Goal: Find specific page/section: Find specific page/section

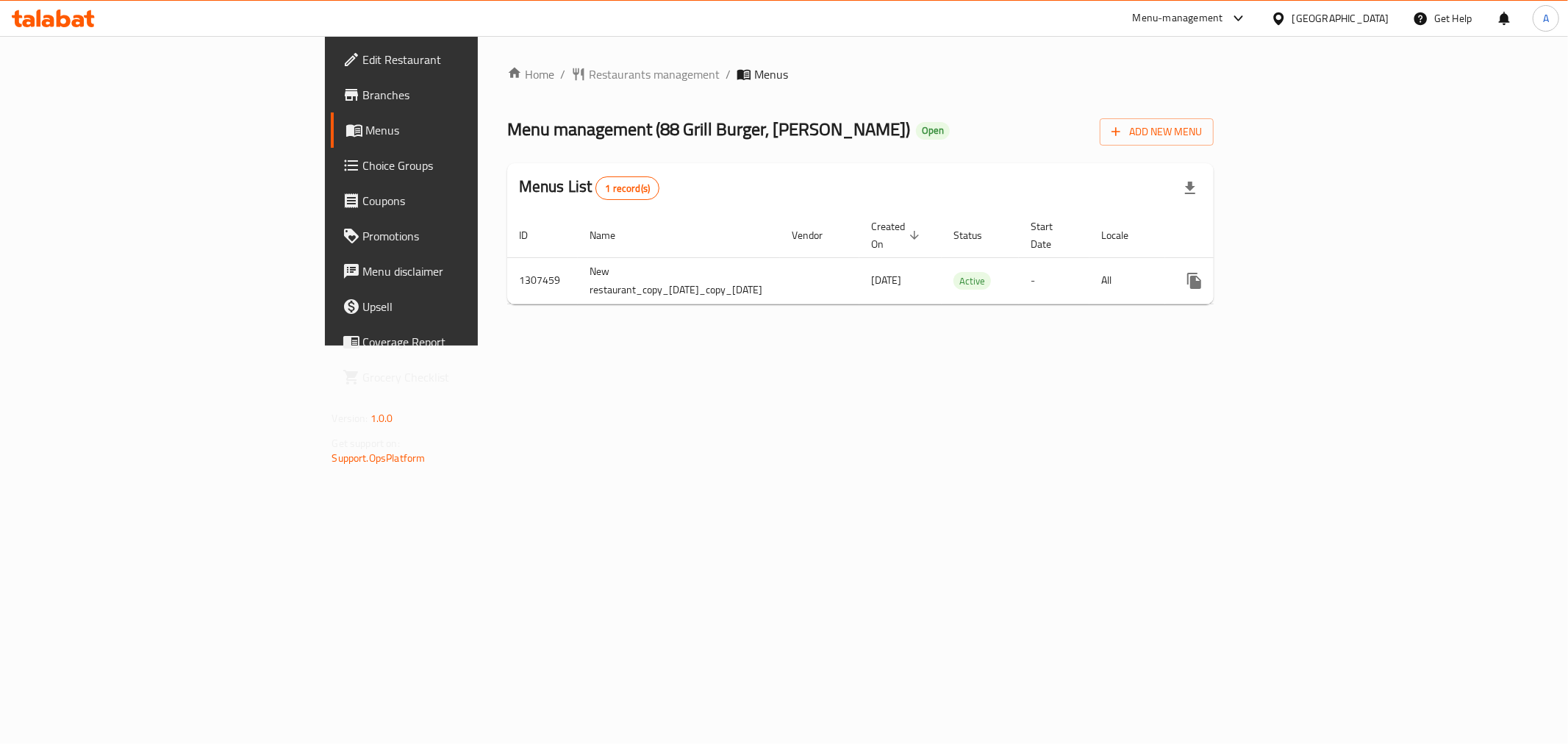
click at [478, 61] on div "Home / Restaurants management / Menus Menu management ( 88 Grill Burger, Al Bin…" at bounding box center [861, 191] width 766 height 310
click at [589, 67] on span "Restaurants management" at bounding box center [654, 74] width 131 height 18
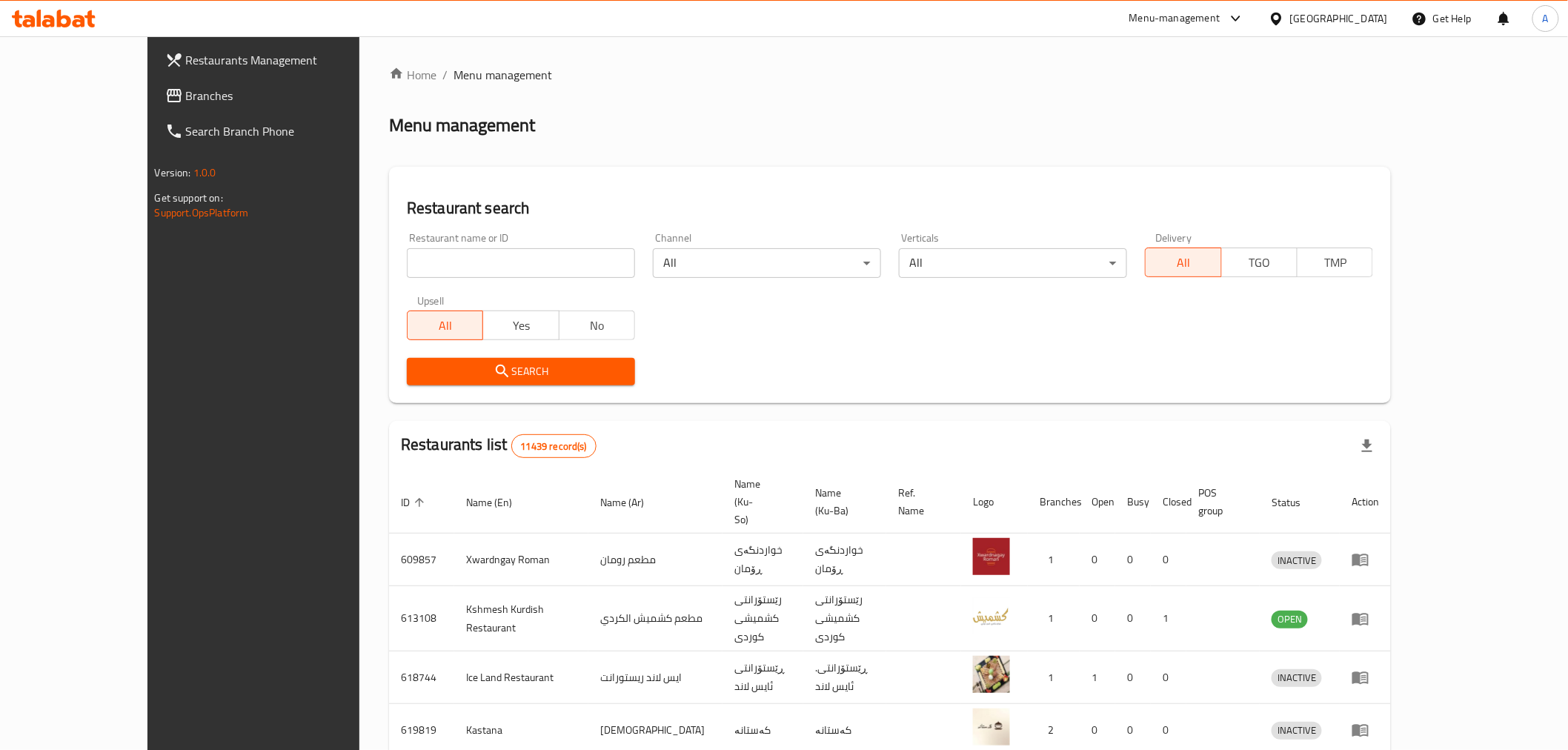
click at [406, 253] on input "search" at bounding box center [520, 263] width 229 height 30
click button "Search" at bounding box center [520, 371] width 229 height 27
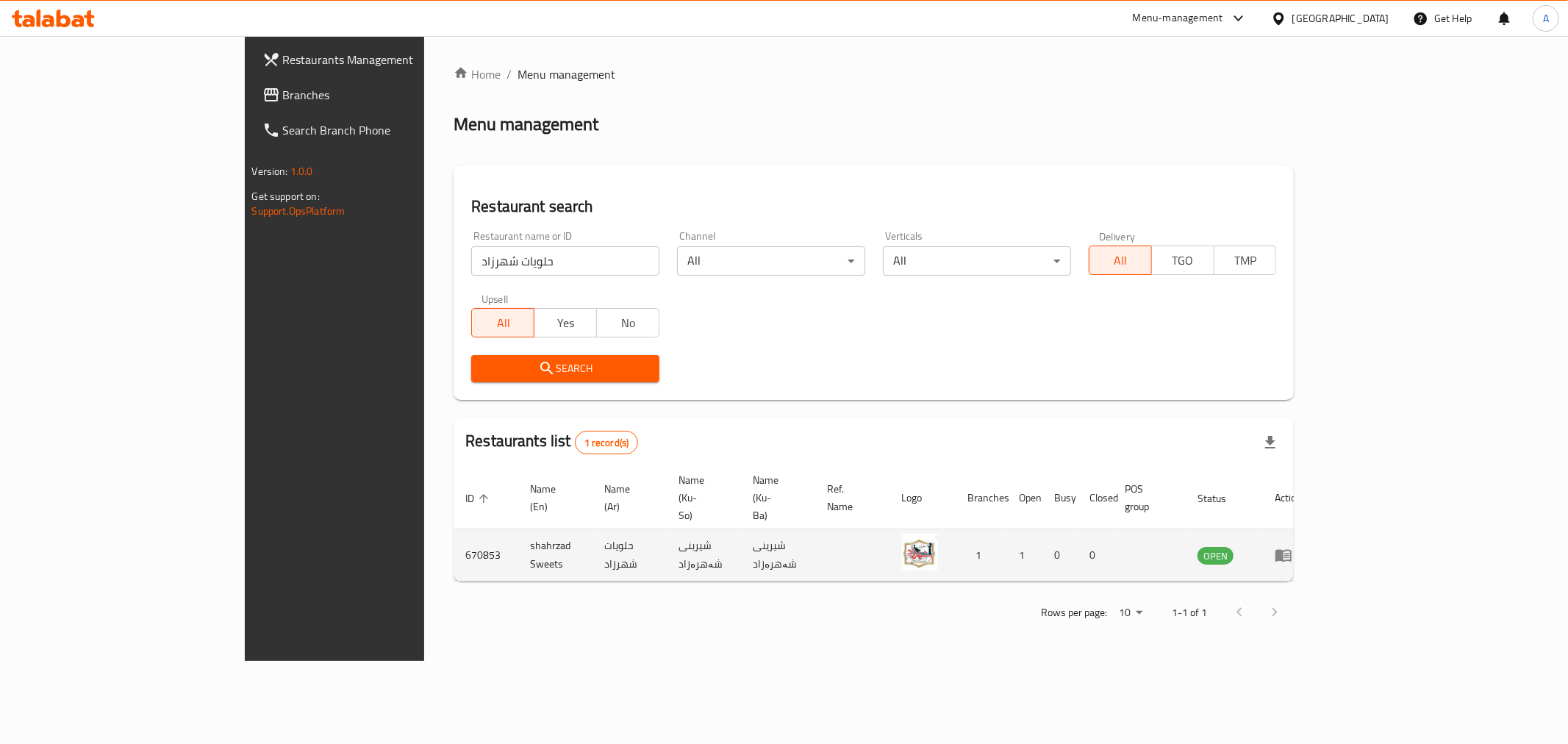
click at [519, 530] on td "shahrzad Sweets" at bounding box center [556, 555] width 74 height 52
copy td "shahrzad Sweets"
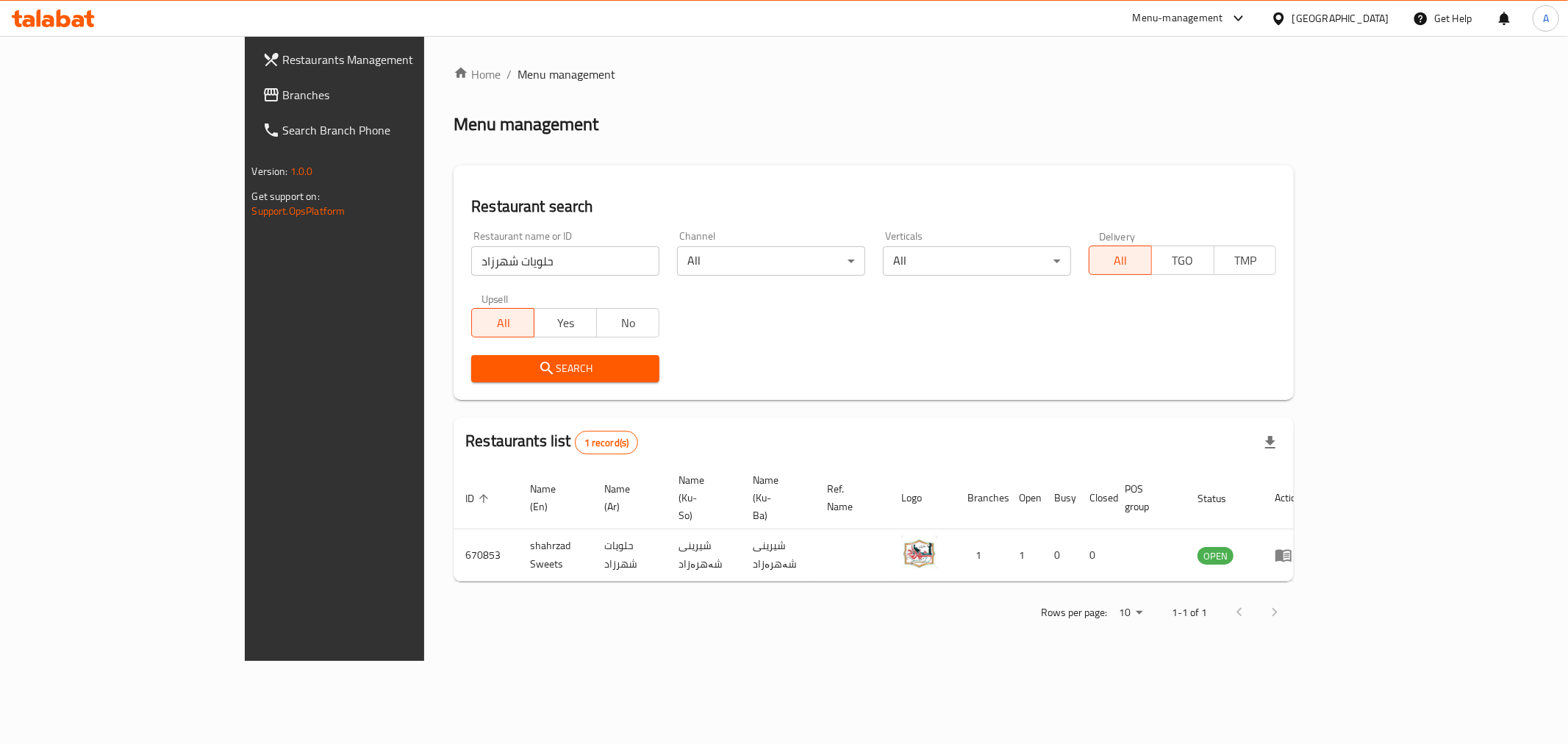
click at [462, 280] on div "Restaurant name or ID حلويات شهرزاد Restaurant name or ID" at bounding box center [565, 253] width 206 height 63
click at [462, 277] on div "Restaurant name or ID حلويات شهرزاد Restaurant name or ID" at bounding box center [565, 253] width 206 height 63
click at [471, 262] on input "حلويات شهرزاد" at bounding box center [565, 261] width 188 height 29
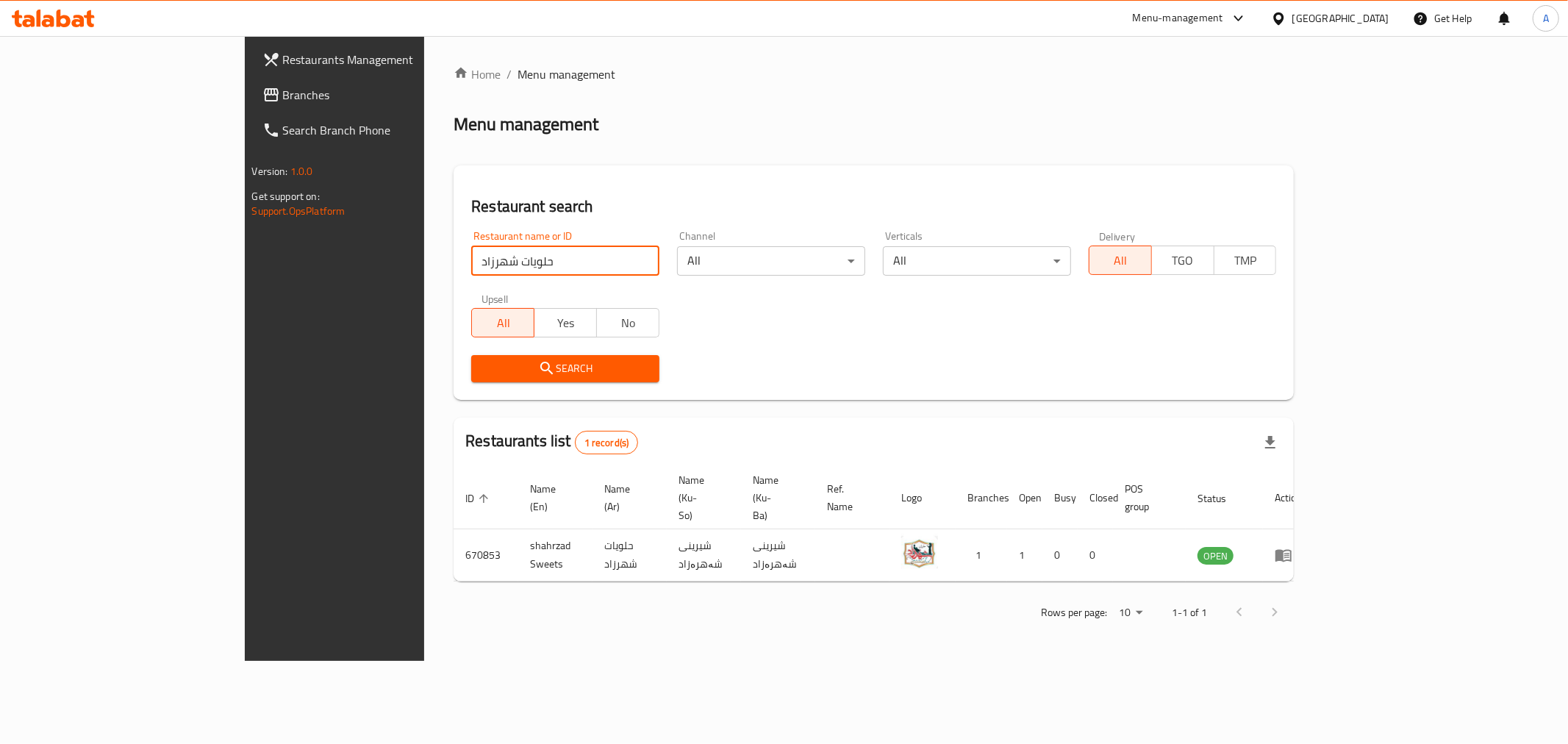
click at [471, 262] on input "حلويات شهرزاد" at bounding box center [565, 261] width 188 height 29
type input "Qamer Restaurant"
click at [462, 385] on div "Search" at bounding box center [565, 369] width 206 height 45
click at [538, 369] on icon "submit" at bounding box center [546, 368] width 18 height 18
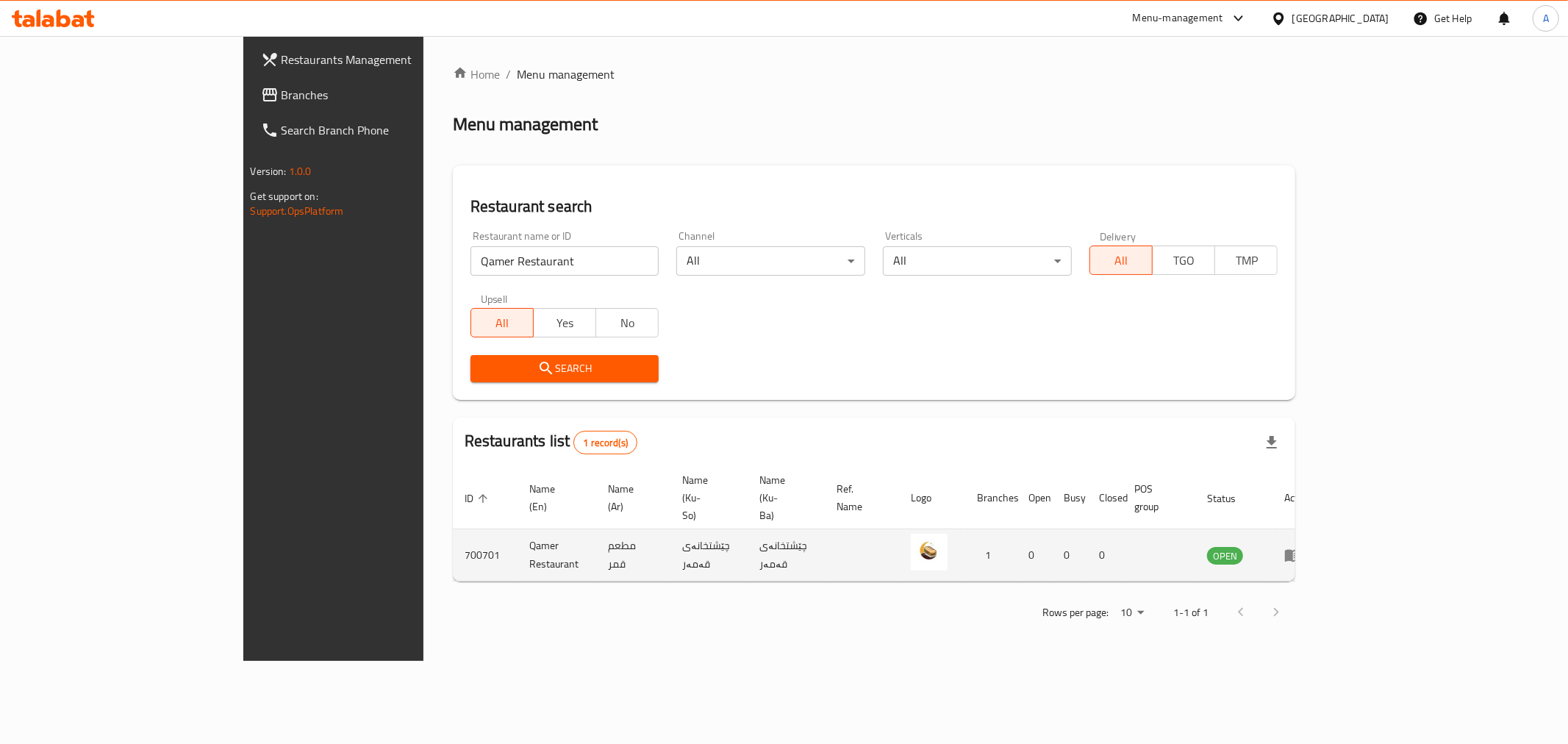
click at [518, 530] on td "Qamer Restaurant" at bounding box center [557, 555] width 79 height 52
copy td "Qamer Restaurant"
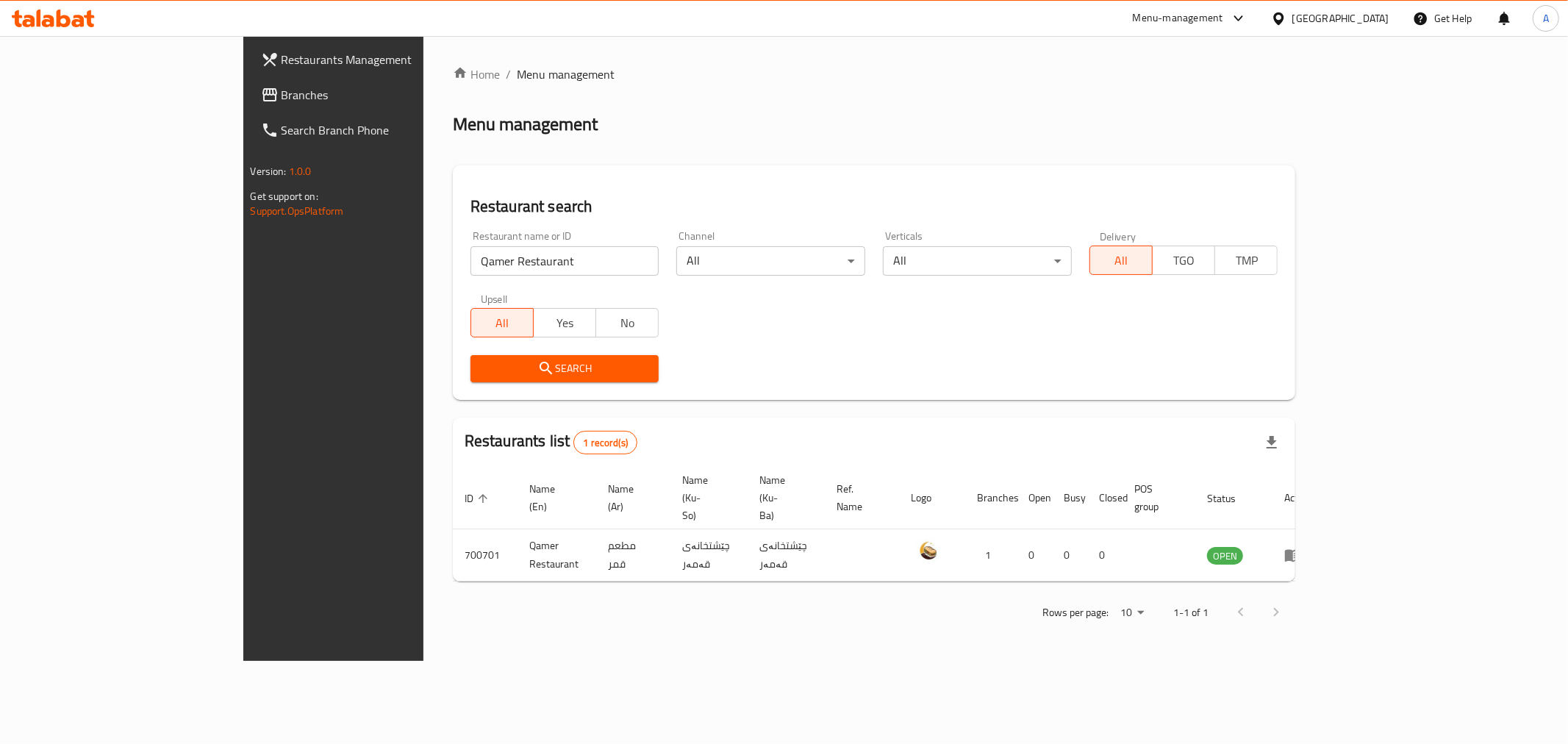
click at [462, 276] on div "Restaurant name or ID Qamer Restaurant Restaurant name or ID" at bounding box center [565, 253] width 207 height 63
click at [471, 273] on input "Qamer Restaurant" at bounding box center [565, 261] width 189 height 29
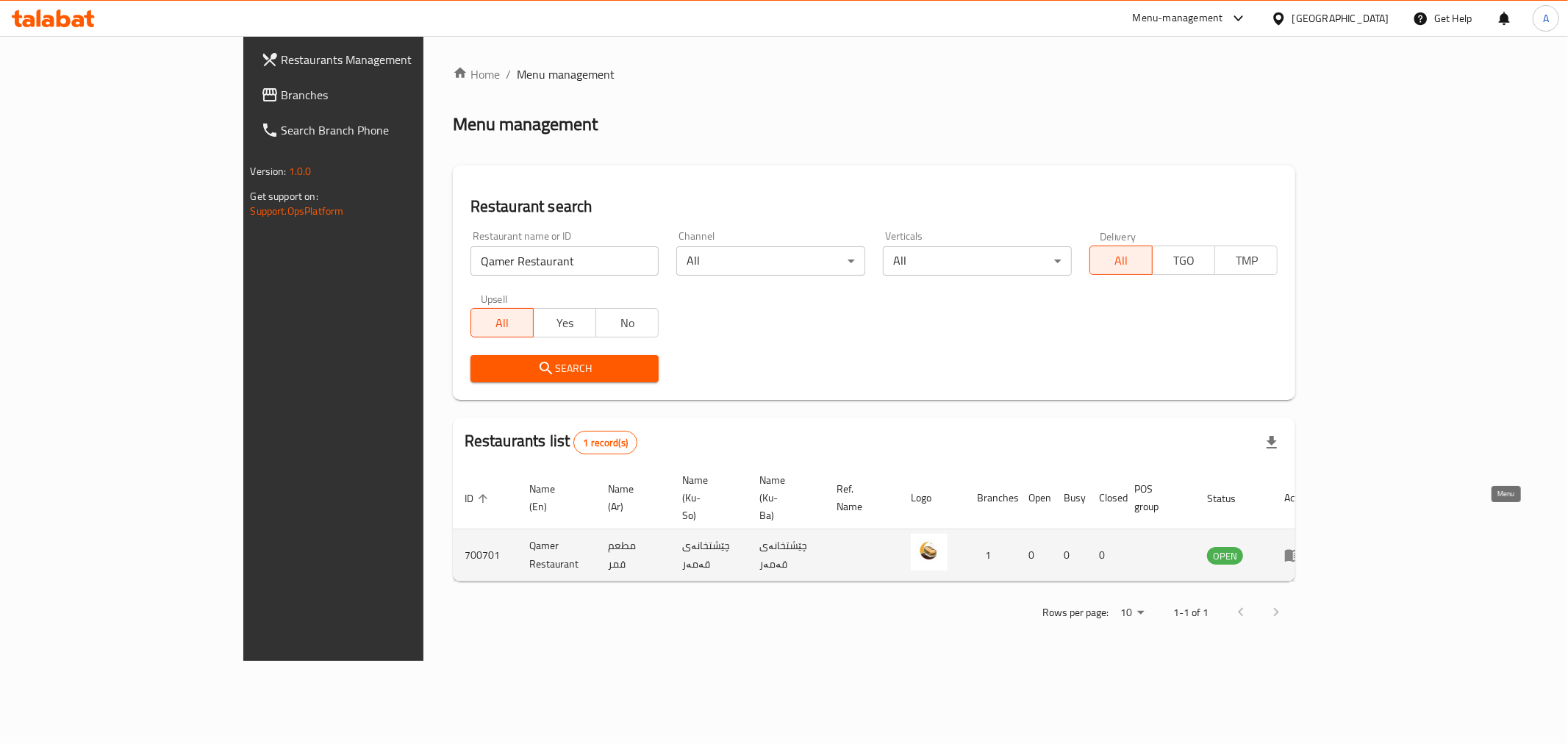
click at [1302, 547] on icon "enhanced table" at bounding box center [1292, 555] width 18 height 18
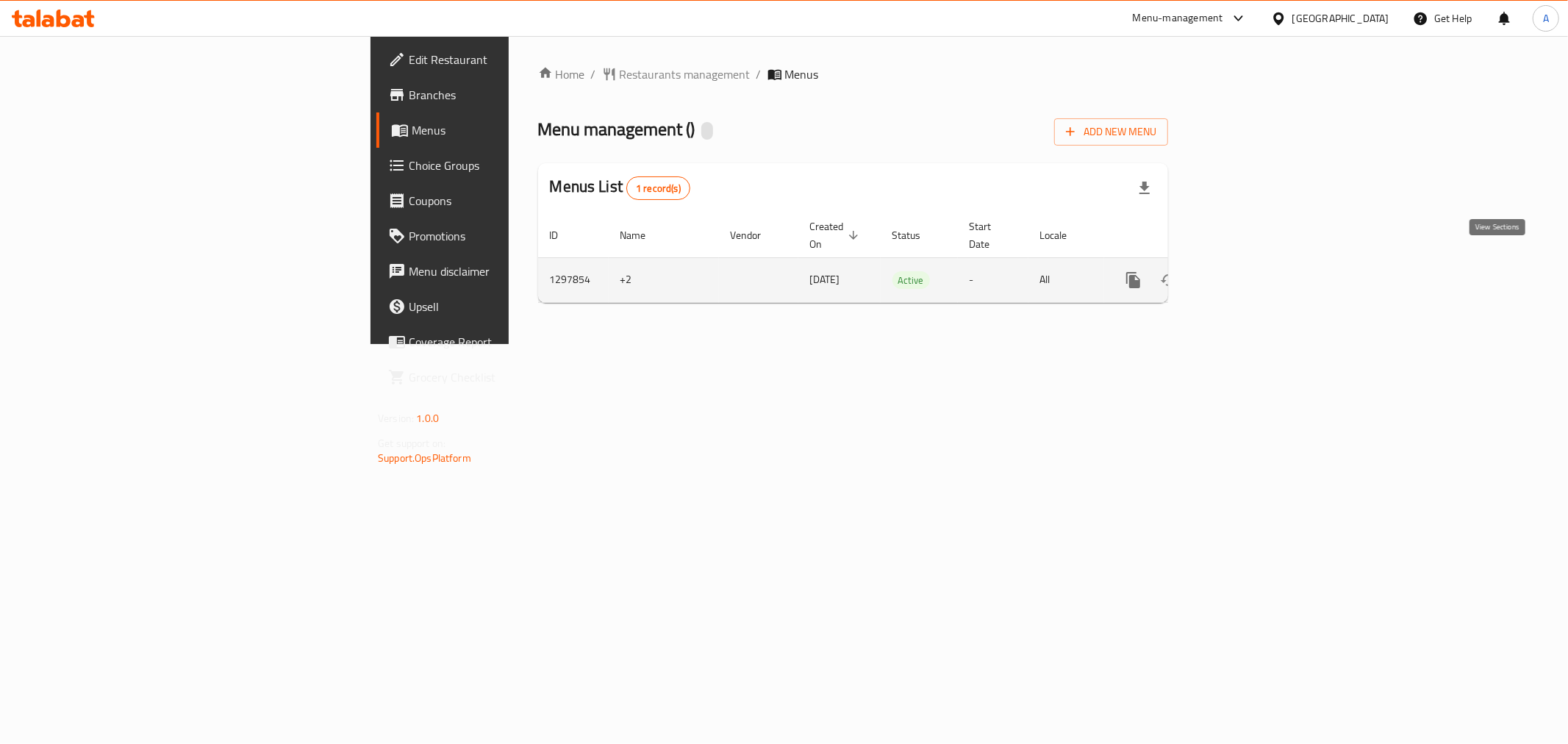
click at [1257, 262] on link "enhanced table" at bounding box center [1240, 280] width 36 height 36
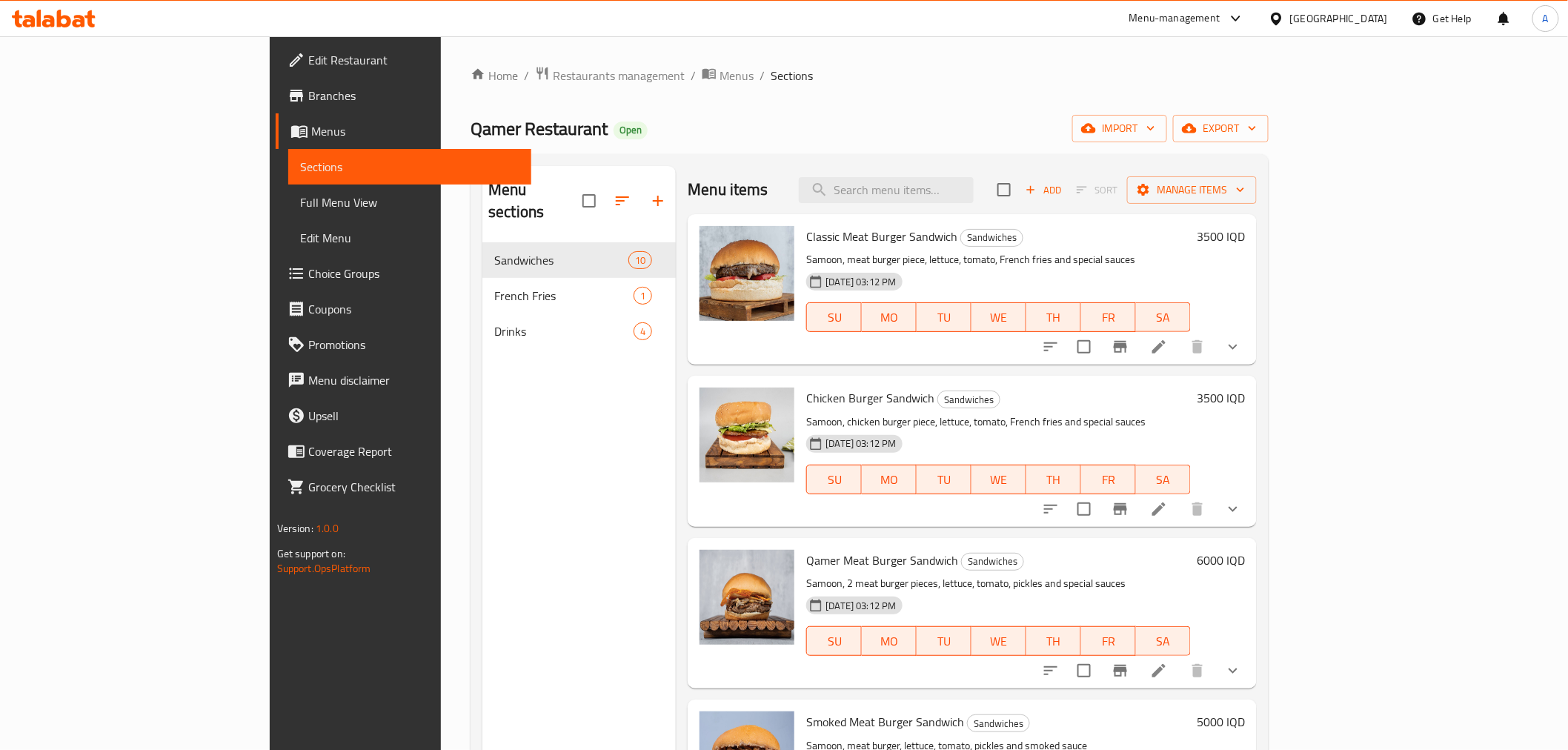
click at [308, 100] on span "Branches" at bounding box center [413, 95] width 211 height 18
